Goal: Task Accomplishment & Management: Complete application form

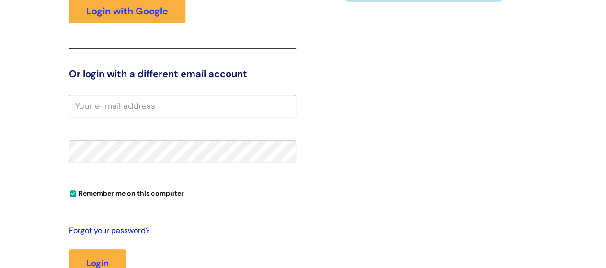
scroll to position [240, 0]
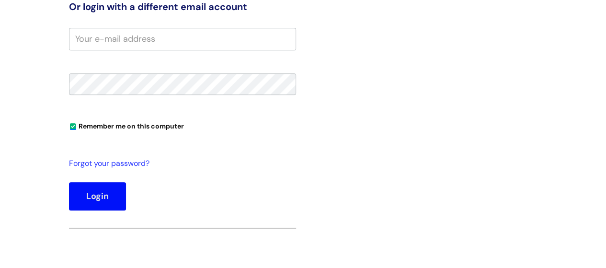
type input "[PERSON_NAME][EMAIL_ADDRESS][PERSON_NAME][DOMAIN_NAME]"
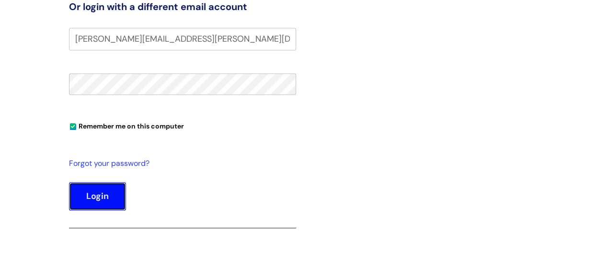
click at [107, 197] on button "Login" at bounding box center [97, 196] width 57 height 28
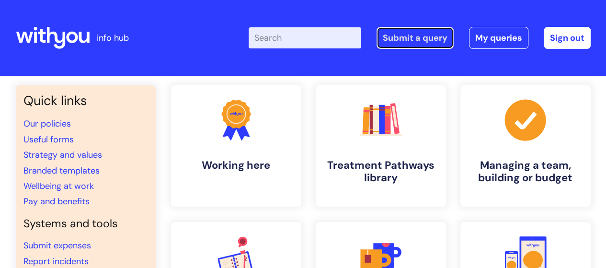
click at [431, 39] on link "Submit a query" at bounding box center [415, 38] width 77 height 22
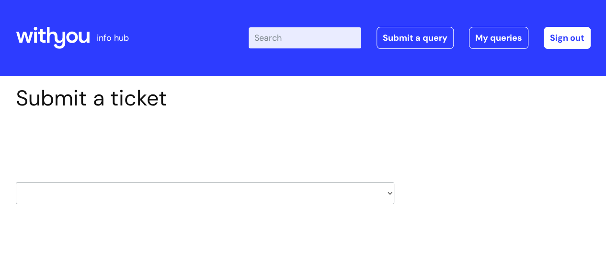
click at [163, 189] on select "HR / People IT and Support Clinical Drug Alerts Finance Accounts Data Support T…" at bounding box center [205, 193] width 379 height 22
select select "it_and_support"
click at [16, 182] on select "HR / People IT and Support Clinical Drug Alerts Finance Accounts Data Support T…" at bounding box center [205, 193] width 379 height 22
select select "80004286533"
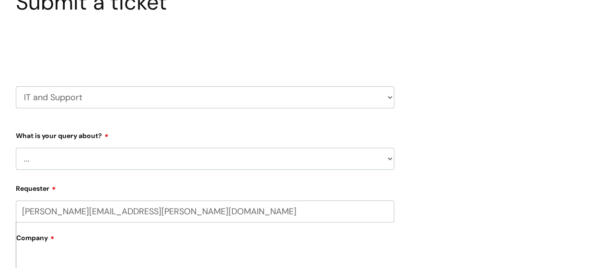
scroll to position [144, 0]
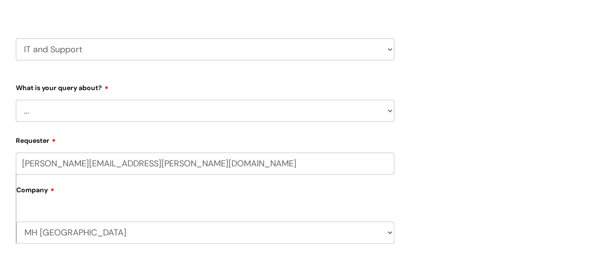
click at [59, 101] on select "... Mobile Phone Reset & MFA Accounts, Starters and Leavers IT Hardware issue I…" at bounding box center [205, 111] width 379 height 22
select select "Something Else"
click at [16, 100] on select "... Mobile Phone Reset & MFA Accounts, Starters and Leavers IT Hardware issue I…" at bounding box center [205, 111] width 379 height 22
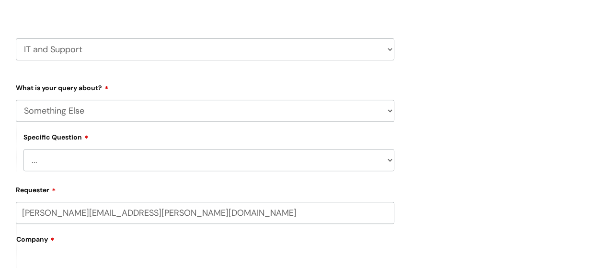
click at [63, 162] on select "... My problem is not listed" at bounding box center [208, 160] width 371 height 22
select select "My problem is not listed"
click at [23, 150] on select "... My problem is not listed" at bounding box center [208, 160] width 371 height 22
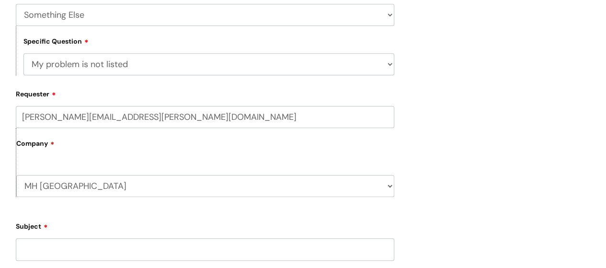
scroll to position [288, 0]
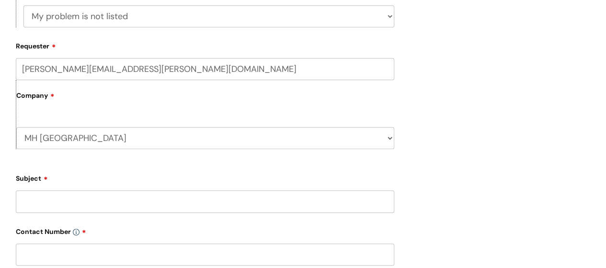
click at [49, 207] on input "Subject" at bounding box center [205, 201] width 379 height 22
type input "M"
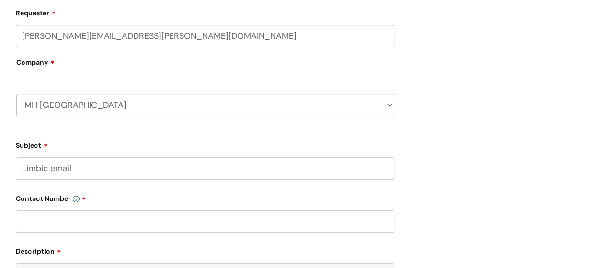
scroll to position [336, 0]
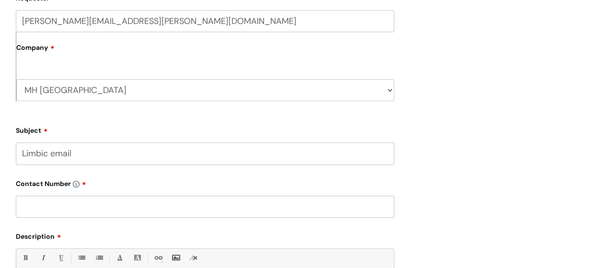
type input "Limbic email"
click at [51, 205] on input "text" at bounding box center [205, 207] width 379 height 22
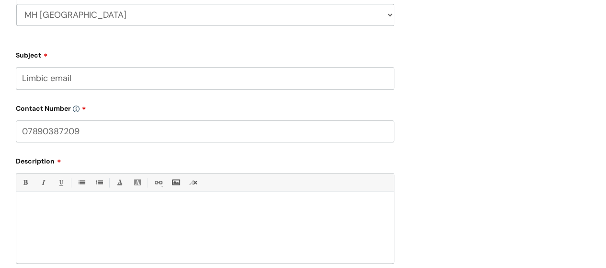
scroll to position [431, 0]
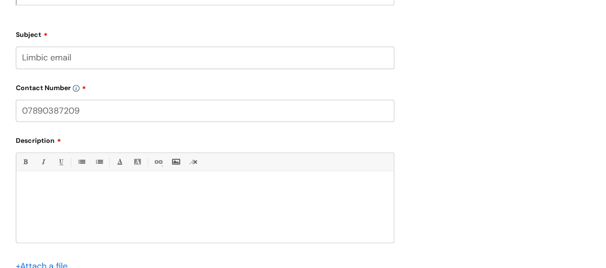
type input "07890387209"
click at [90, 190] on p at bounding box center [204, 188] width 363 height 9
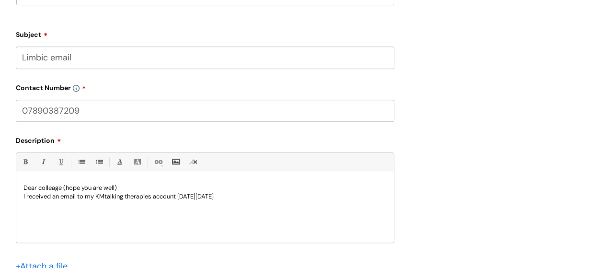
click at [50, 188] on p "Dear colleage (hope you are well)" at bounding box center [204, 188] width 363 height 9
click at [105, 199] on p "I received an email to my KMtalking therapies account last Friday 12th Sept." at bounding box center [204, 196] width 363 height 9
click at [250, 197] on p "I received an email to my KMtalking therapies account last Friday 12th Sept." at bounding box center [204, 196] width 363 height 9
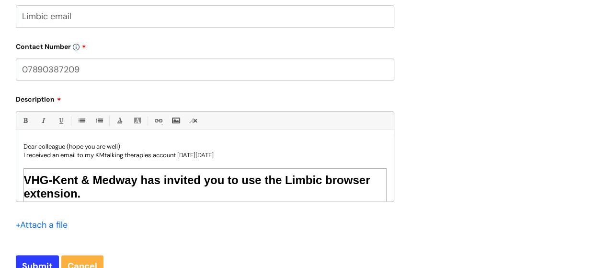
scroll to position [527, 0]
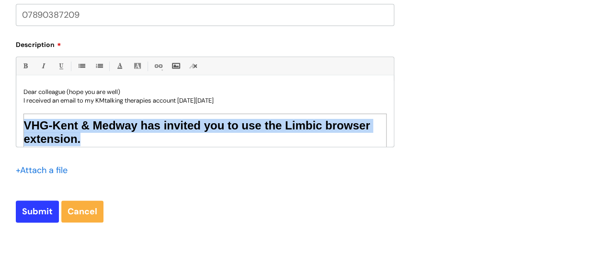
drag, startPoint x: 29, startPoint y: 129, endPoint x: 90, endPoint y: 138, distance: 62.0
click at [90, 138] on h1 "VHG-Kent & Medway has invited you to use the Limbic browser extension." at bounding box center [205, 133] width 362 height 28
click at [136, 67] on link "Back Color" at bounding box center [137, 66] width 12 height 12
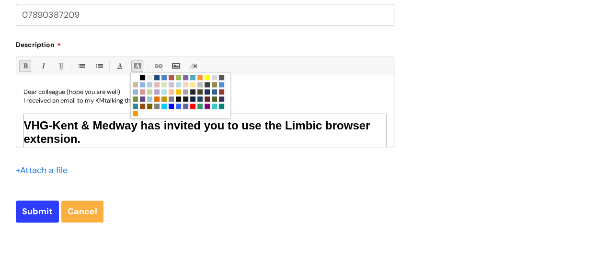
click at [301, 93] on p "Dear colleague (hope you are well)" at bounding box center [204, 92] width 363 height 9
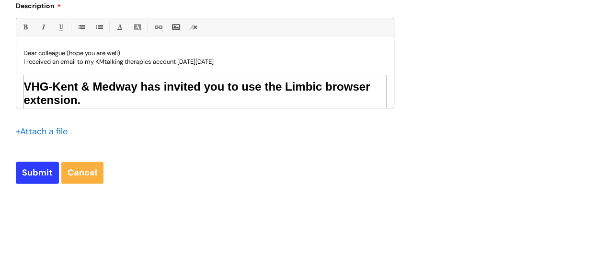
scroll to position [500, 0]
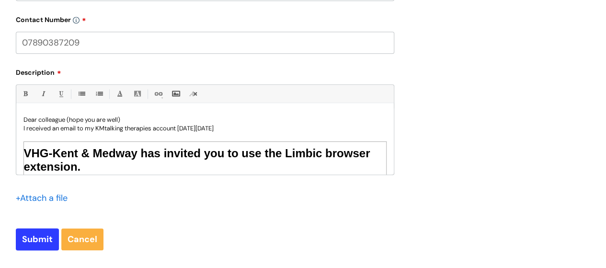
click at [246, 128] on p "I received an email to my KMtalking therapies account last Friday 12th Sept." at bounding box center [204, 128] width 363 height 9
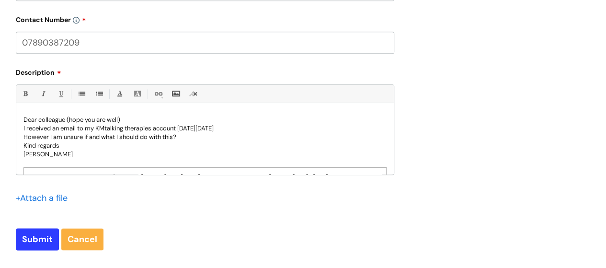
click at [245, 128] on p "I received an email to my KMtalking therapies account last Friday 12th Sept." at bounding box center [204, 128] width 363 height 9
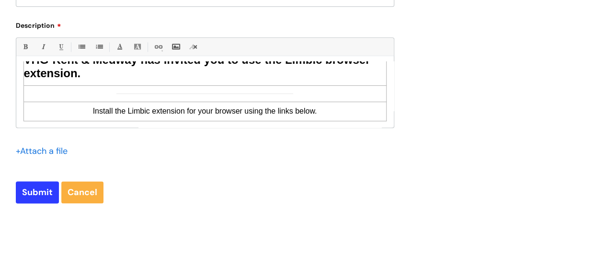
scroll to position [547, 0]
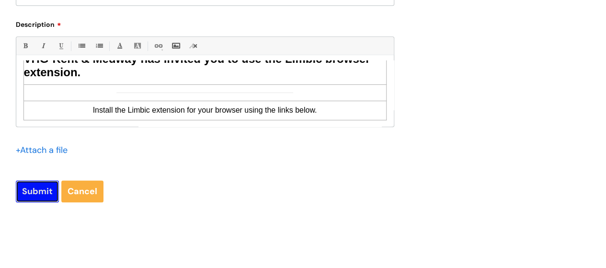
click at [38, 188] on input "Submit" at bounding box center [37, 191] width 43 height 22
type input "Please Wait..."
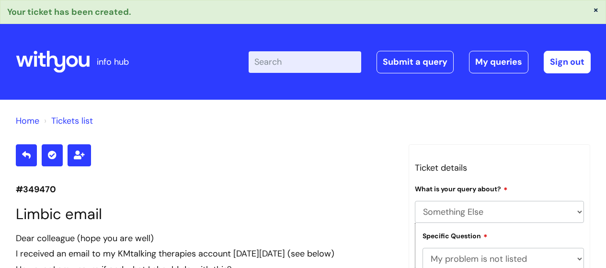
select select "Something Else"
select select "My problem is not listed"
click at [493, 57] on link "My queries" at bounding box center [498, 62] width 59 height 22
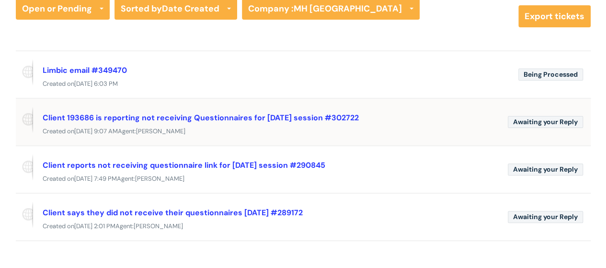
scroll to position [96, 0]
